Goal: Navigation & Orientation: Find specific page/section

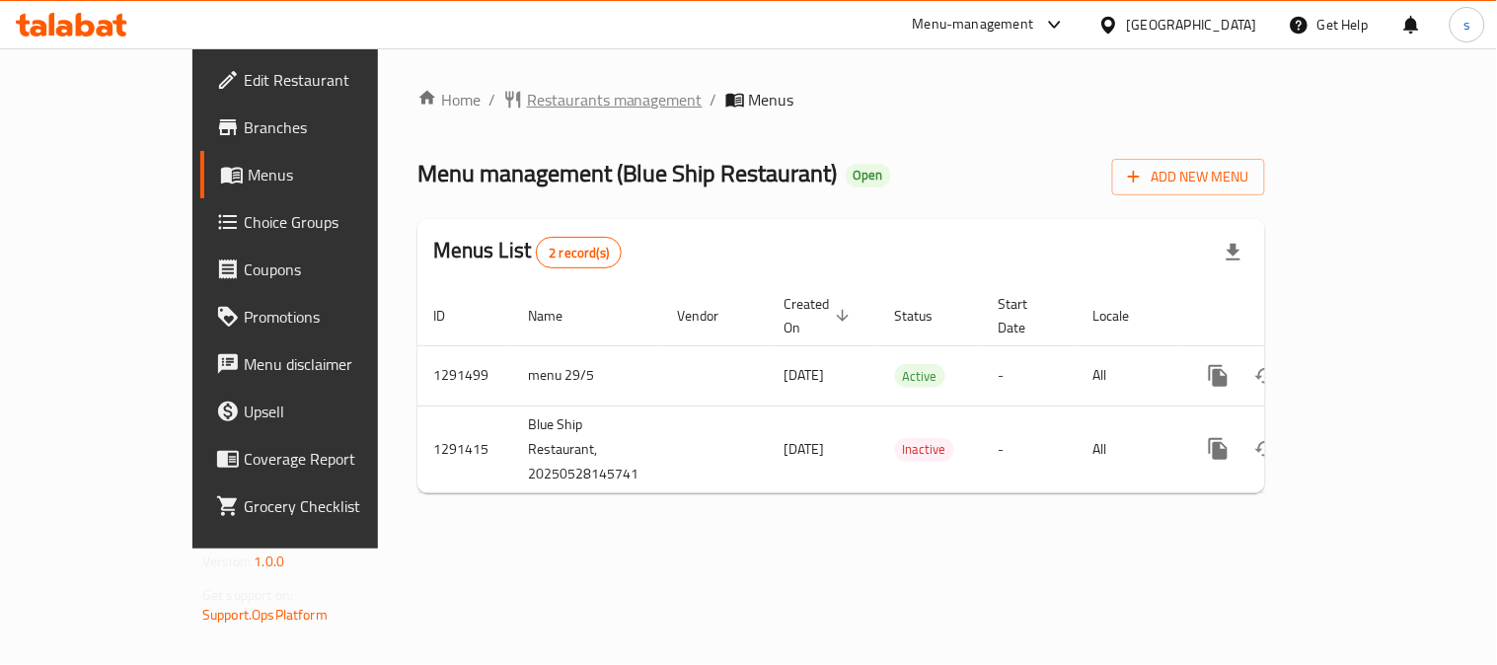
click at [527, 92] on span "Restaurants management" at bounding box center [615, 100] width 176 height 24
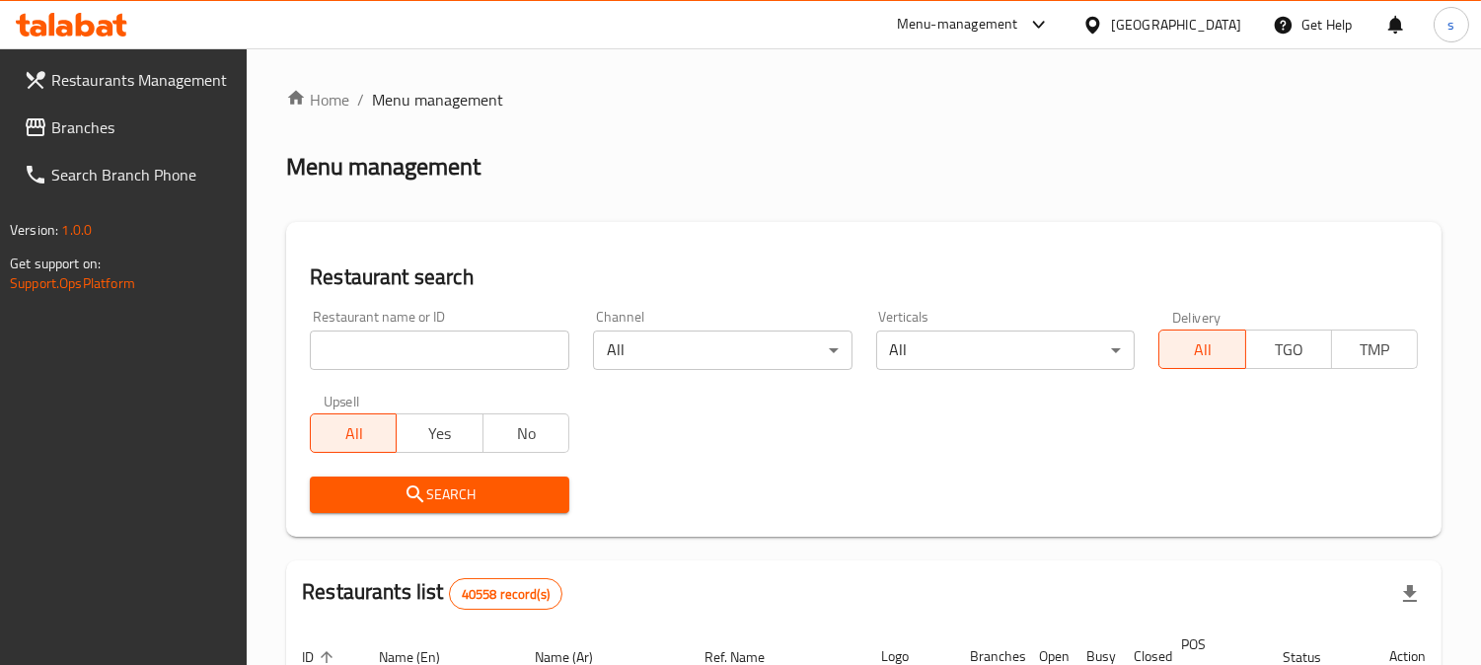
click at [94, 119] on span "Branches" at bounding box center [141, 127] width 181 height 24
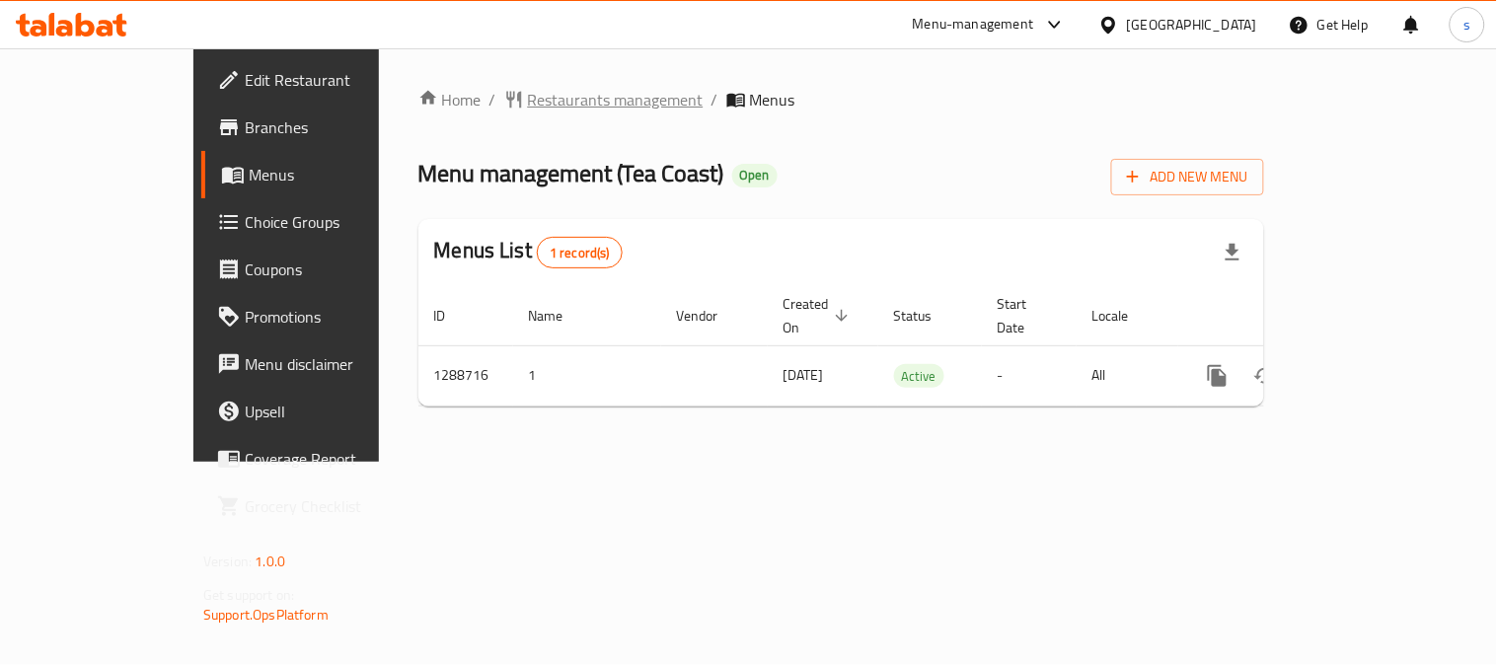
click at [528, 88] on span "Restaurants management" at bounding box center [616, 100] width 176 height 24
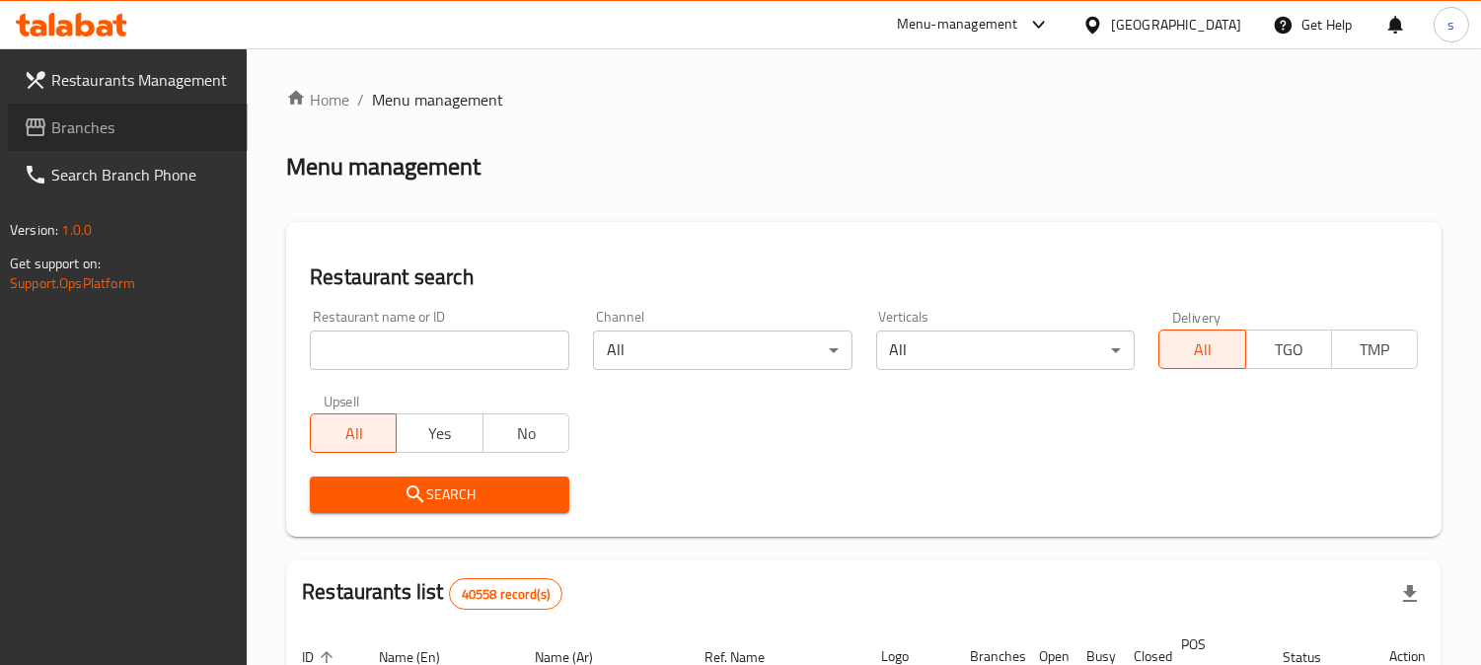
click at [102, 126] on span "Branches" at bounding box center [141, 127] width 181 height 24
